Goal: Task Accomplishment & Management: Manage account settings

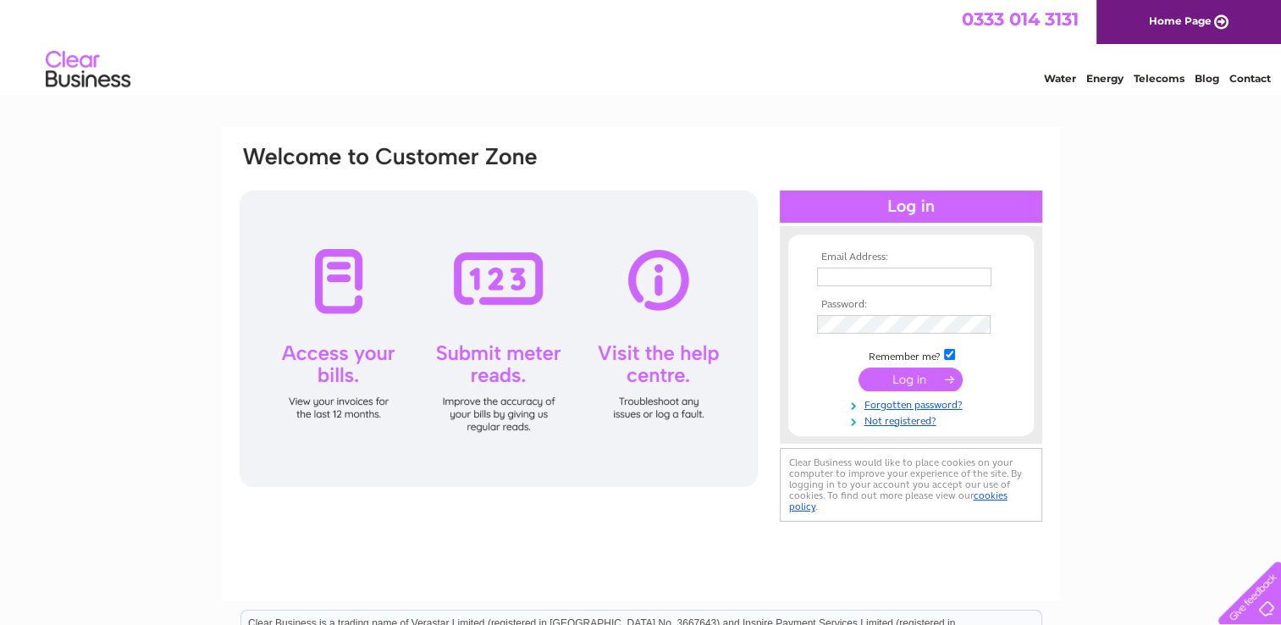
type input "BarmandBeyond@hotmail.com"
click at [896, 379] on input "submit" at bounding box center [911, 380] width 104 height 24
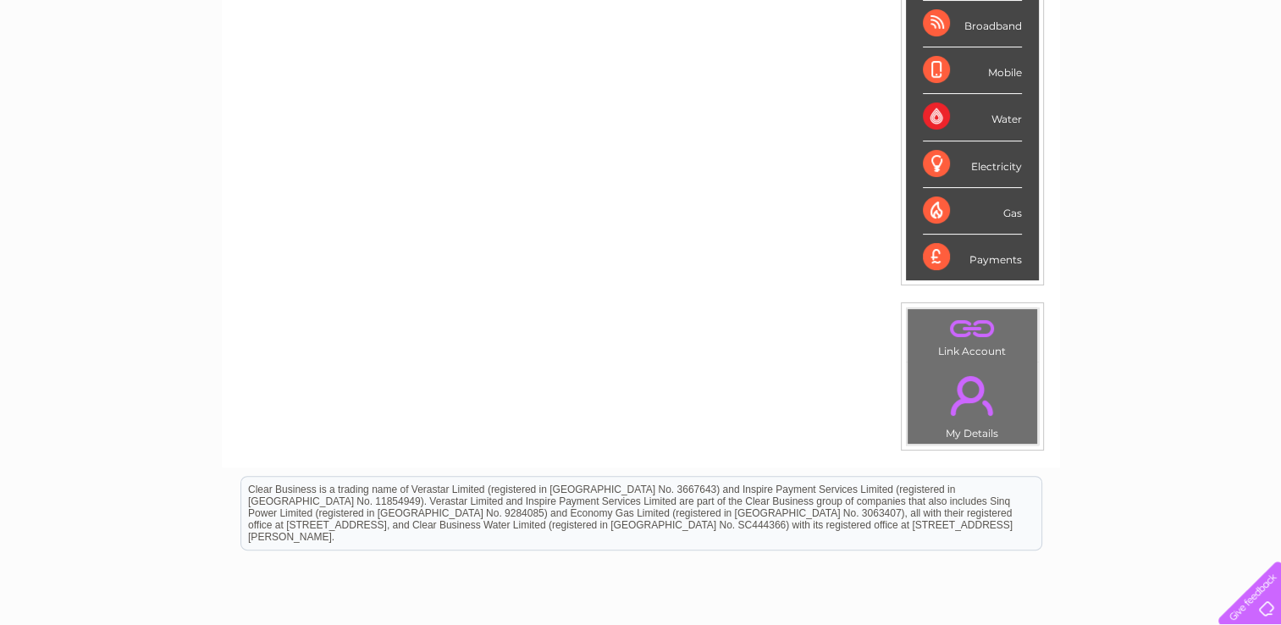
scroll to position [207, 0]
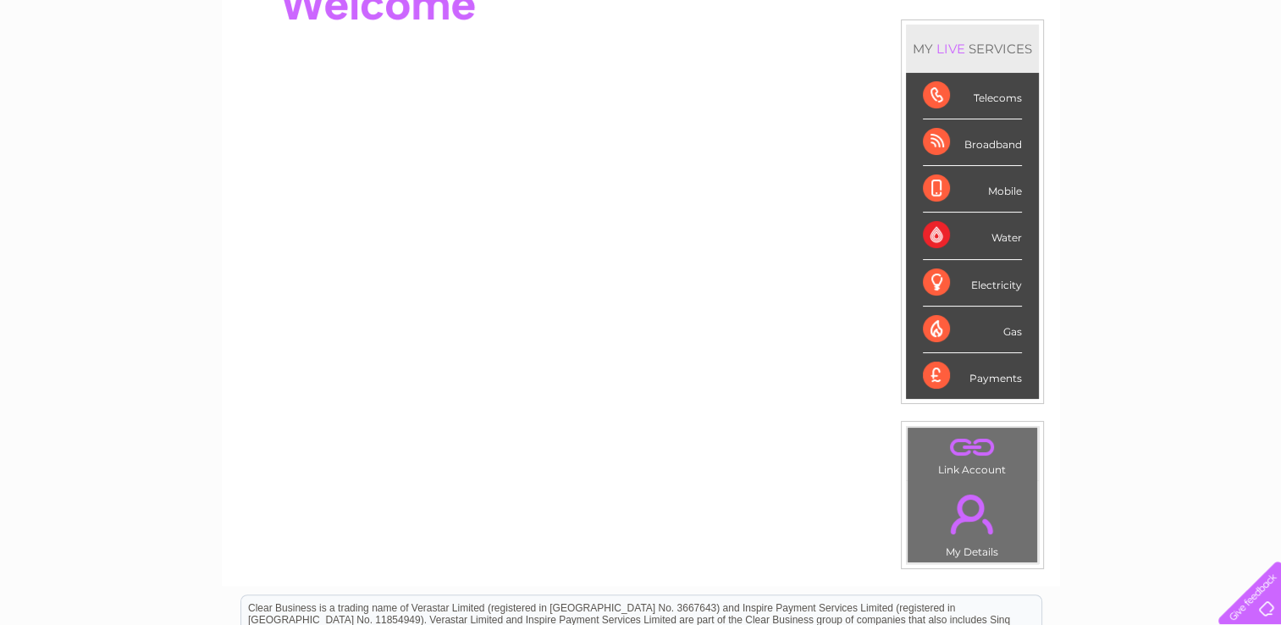
click at [929, 231] on div "Water" at bounding box center [972, 236] width 99 height 47
click at [1009, 232] on div "Water" at bounding box center [972, 236] width 99 height 47
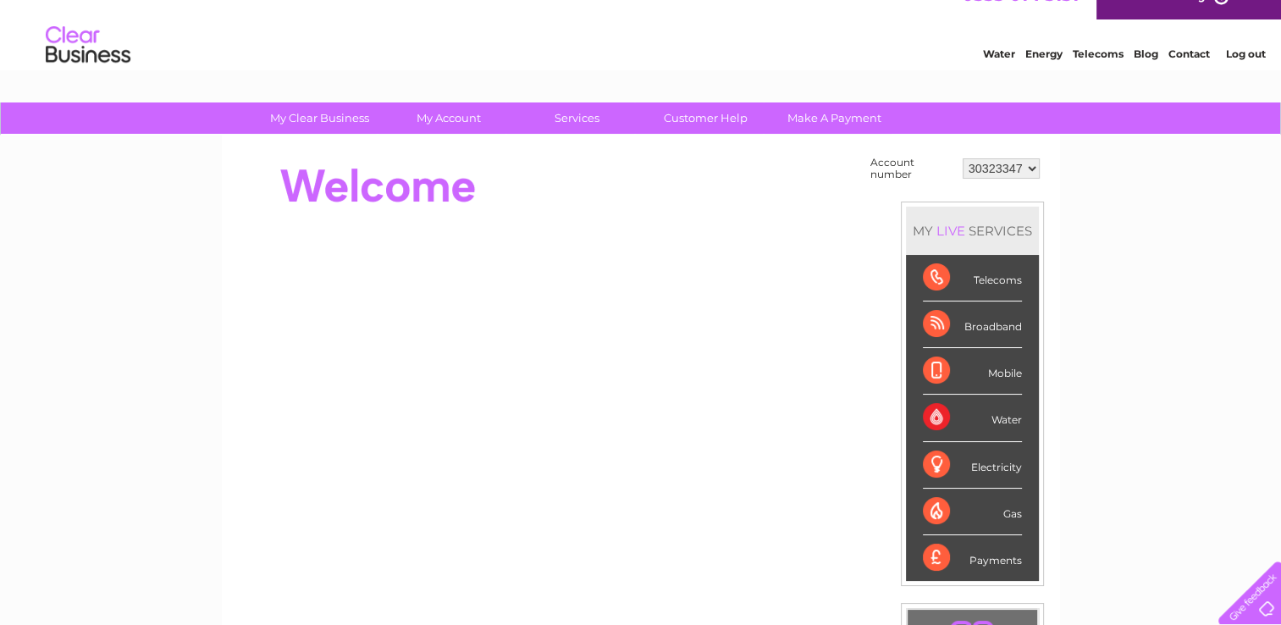
scroll to position [0, 0]
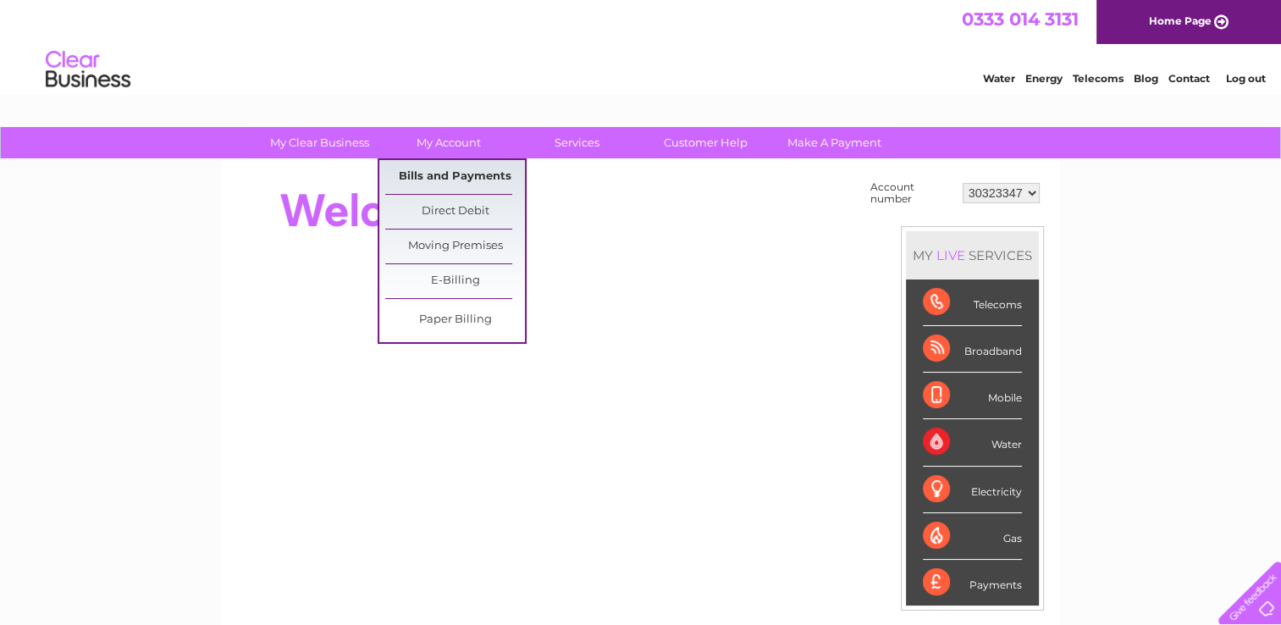
click at [454, 176] on link "Bills and Payments" at bounding box center [455, 177] width 140 height 34
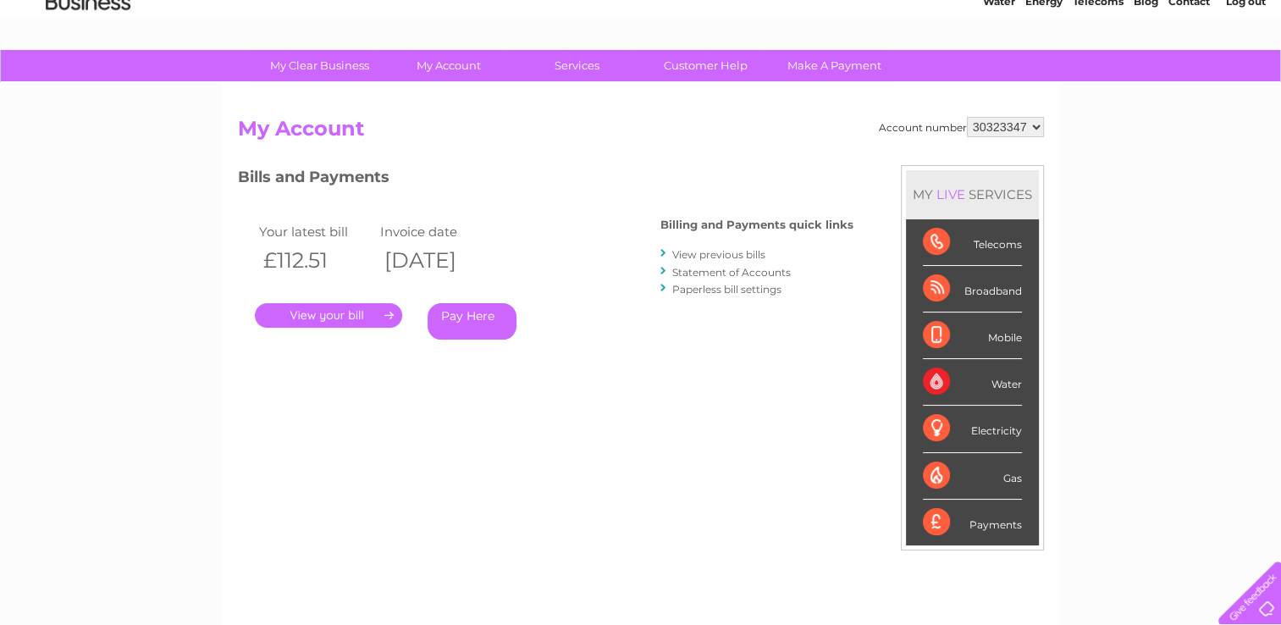
scroll to position [58, 0]
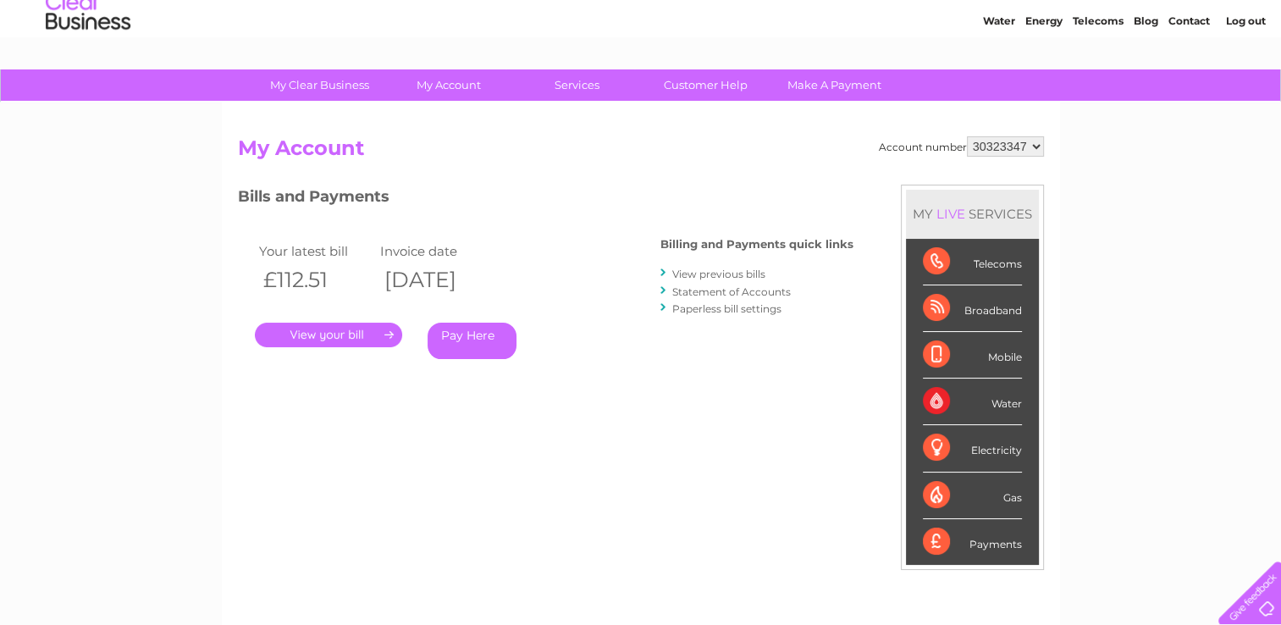
click at [733, 289] on link "Statement of Accounts" at bounding box center [731, 291] width 119 height 13
click at [717, 274] on link "View previous bills" at bounding box center [718, 274] width 93 height 13
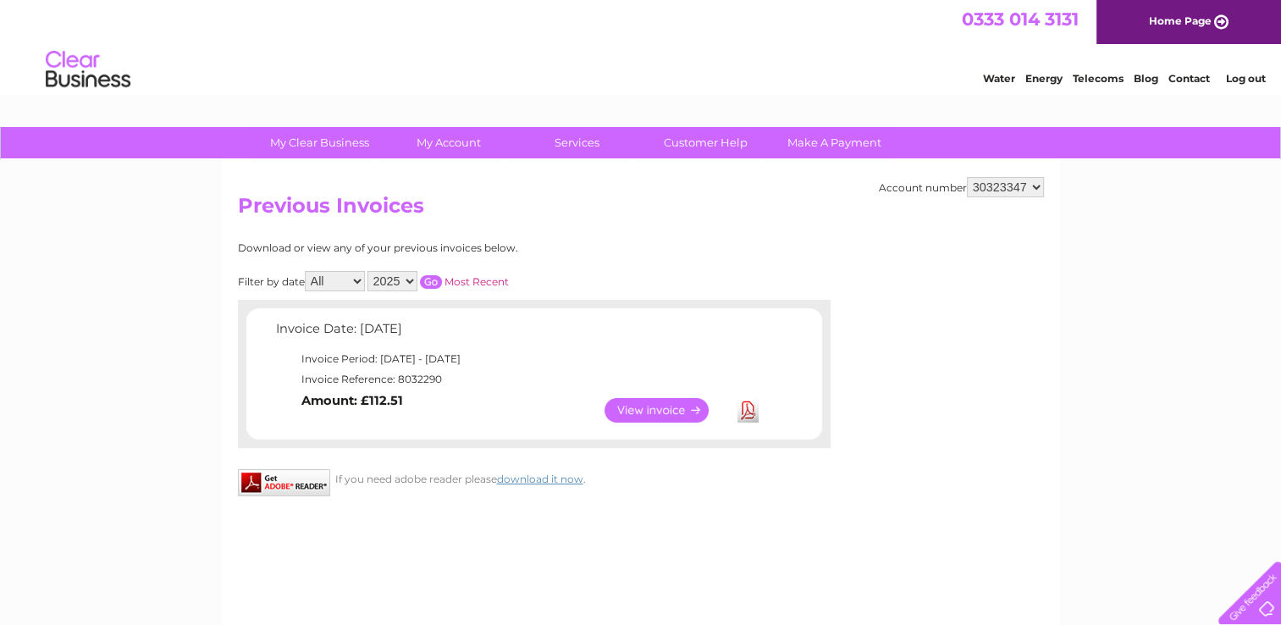
click at [1183, 75] on link "Contact" at bounding box center [1189, 78] width 41 height 13
